Goal: Task Accomplishment & Management: Use online tool/utility

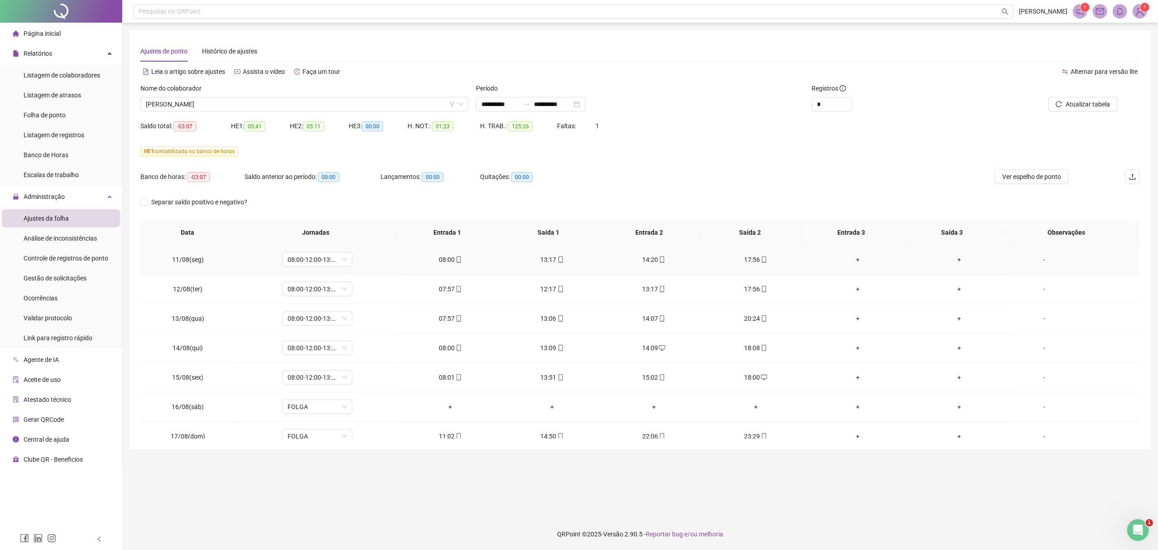
scroll to position [724, 0]
